Goal: Transaction & Acquisition: Book appointment/travel/reservation

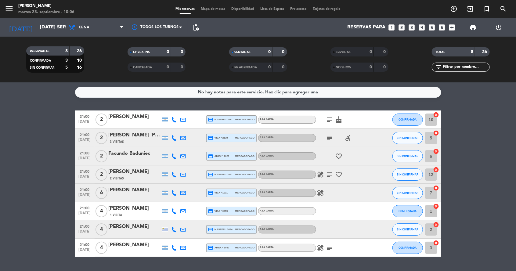
click at [404, 29] on icon "looks_two" at bounding box center [402, 27] width 8 height 8
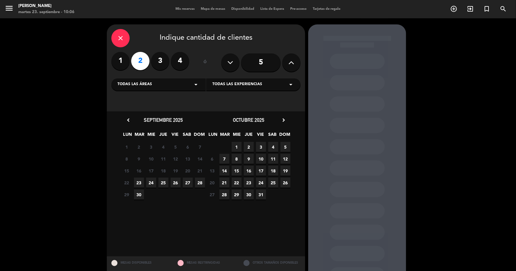
click at [138, 184] on span "23" at bounding box center [139, 183] width 10 height 10
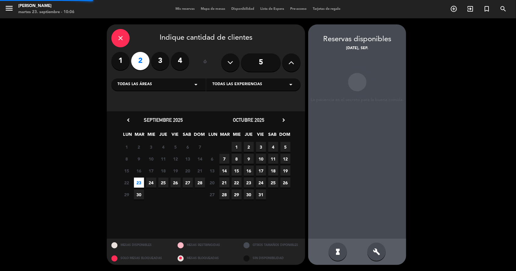
scroll to position [24, 0]
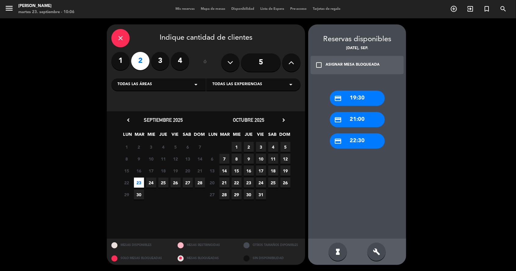
click at [373, 91] on div "credit_card 19:30" at bounding box center [357, 98] width 55 height 15
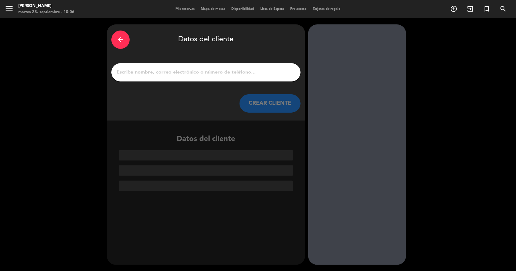
click at [232, 68] on input "1" at bounding box center [206, 72] width 180 height 9
click at [132, 68] on input "1" at bounding box center [206, 72] width 180 height 9
click at [131, 68] on input "1" at bounding box center [206, 72] width 180 height 9
click at [137, 68] on input "1" at bounding box center [206, 72] width 180 height 9
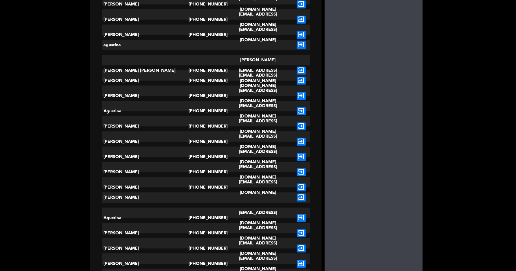
scroll to position [694, 0]
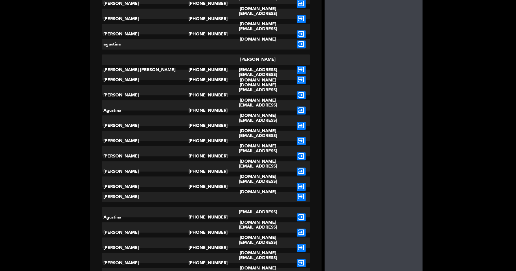
type input "agustina"
click at [159, 192] on div "[PERSON_NAME]" at bounding box center [145, 197] width 87 height 10
click at [136, 192] on div "[PERSON_NAME]" at bounding box center [145, 197] width 87 height 10
click at [293, 192] on div "exit_to_app" at bounding box center [301, 197] width 17 height 10
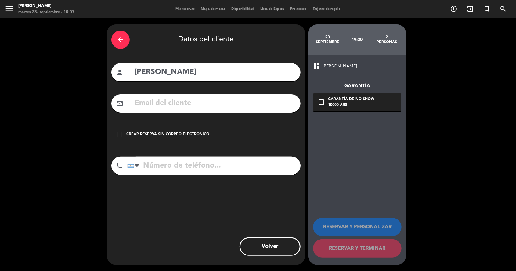
scroll to position [0, 0]
click at [192, 157] on input "tel" at bounding box center [213, 166] width 173 height 18
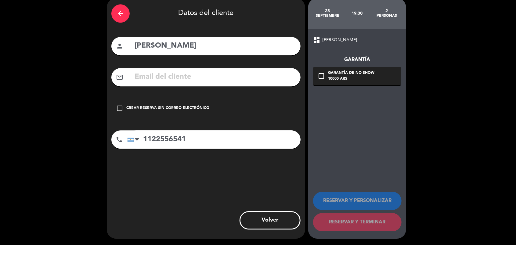
scroll to position [29, 0]
type input "1122556541"
click at [121, 131] on icon "check_box_outline_blank" at bounding box center [119, 134] width 7 height 7
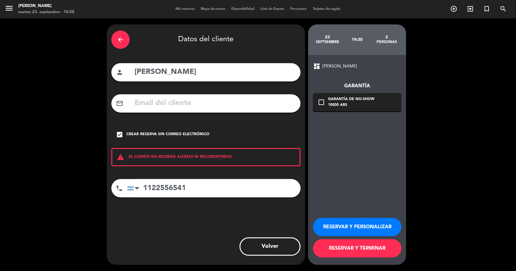
click at [359, 225] on button "RESERVAR Y PERSONALIZAR" at bounding box center [357, 227] width 88 height 18
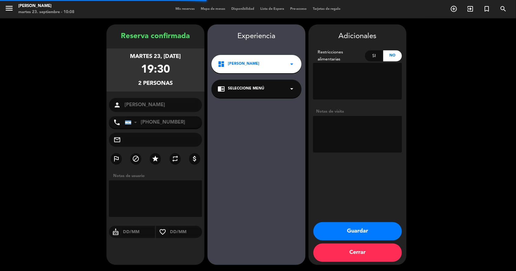
scroll to position [24, 0]
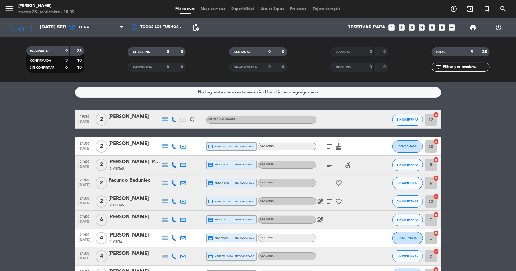
click at [6, 8] on icon "menu" at bounding box center [9, 8] width 9 height 9
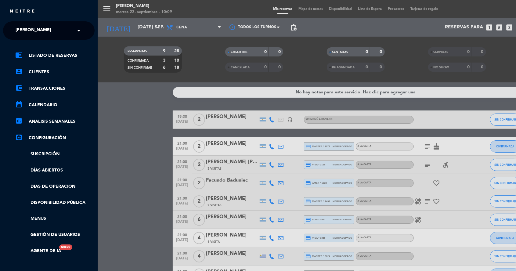
click at [33, 28] on span "[PERSON_NAME]" at bounding box center [33, 30] width 35 height 13
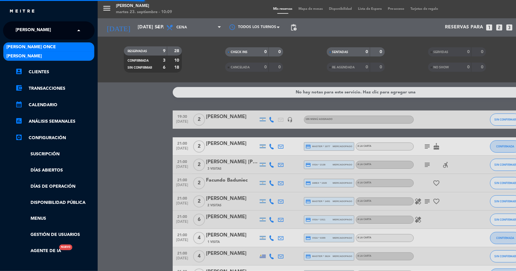
click at [27, 47] on span "[PERSON_NAME] Once" at bounding box center [30, 47] width 49 height 7
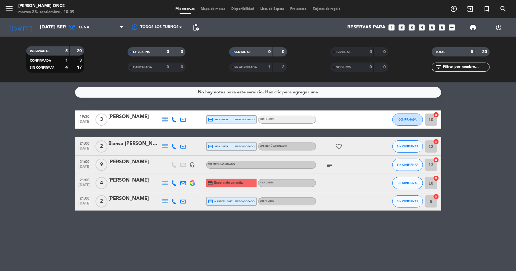
click at [5, 12] on icon "menu" at bounding box center [9, 8] width 9 height 9
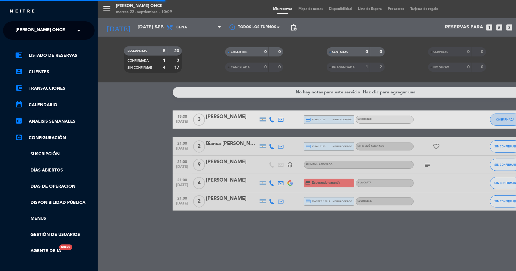
click at [21, 32] on span "[PERSON_NAME] Once" at bounding box center [40, 30] width 49 height 13
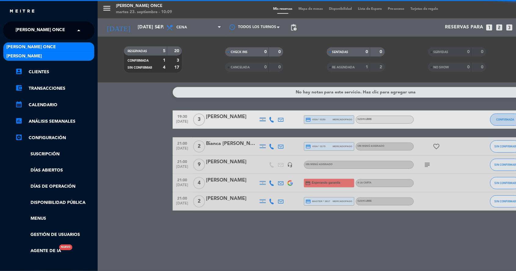
click at [28, 55] on span "[PERSON_NAME]" at bounding box center [23, 56] width 35 height 7
